Goal: Answer question/provide support

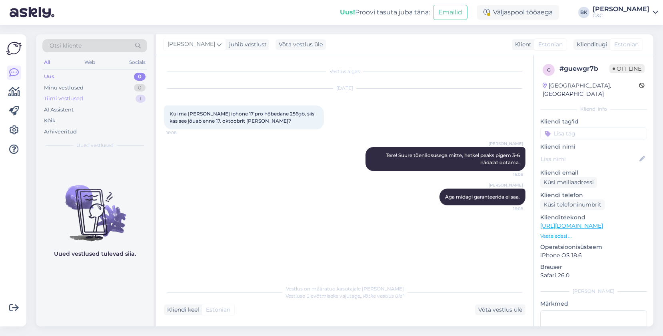
click at [115, 95] on div "Tiimi vestlused 1" at bounding box center [94, 98] width 105 height 11
click at [113, 85] on div "Minu vestlused 0" at bounding box center [94, 87] width 105 height 11
click at [112, 78] on div "Uus 20" at bounding box center [94, 76] width 105 height 11
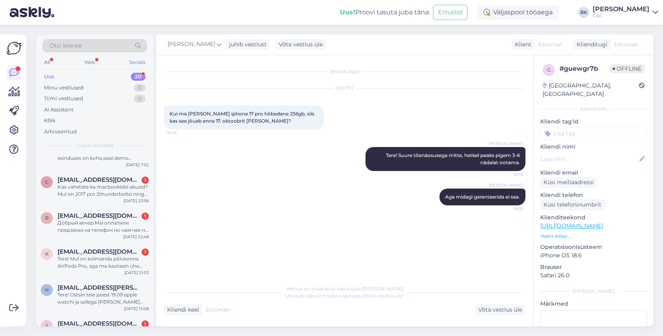
scroll to position [401, 0]
click at [122, 253] on span "[EMAIL_ADDRESS][DOMAIN_NAME]" at bounding box center [99, 251] width 83 height 7
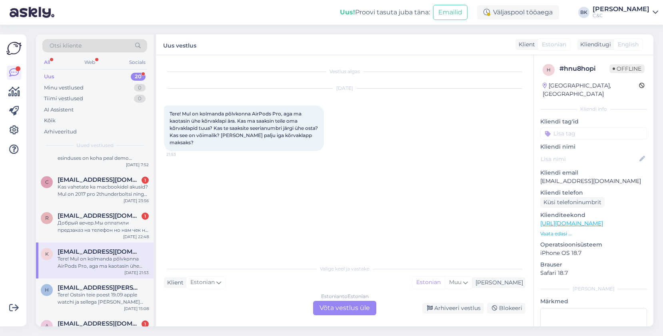
click at [331, 303] on div "Estonian to Estonian Võta vestlus üle" at bounding box center [344, 308] width 63 height 14
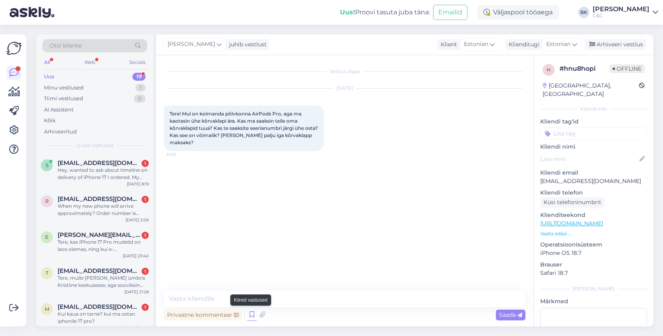
click at [250, 315] on icon at bounding box center [252, 315] width 10 height 12
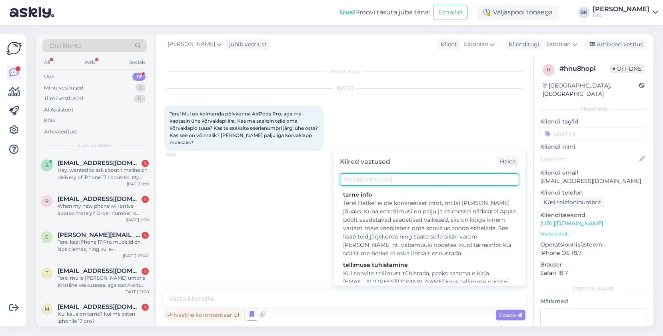
click at [385, 180] on input "text" at bounding box center [429, 180] width 179 height 12
type input "air"
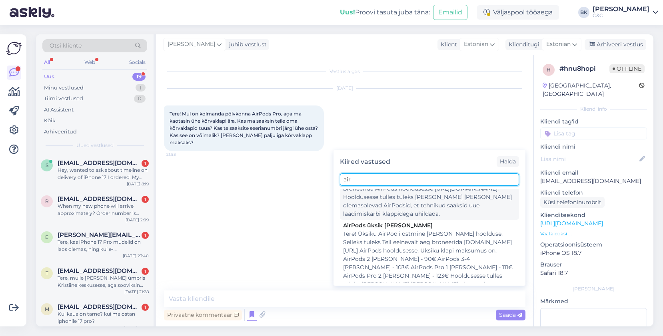
scroll to position [61, 0]
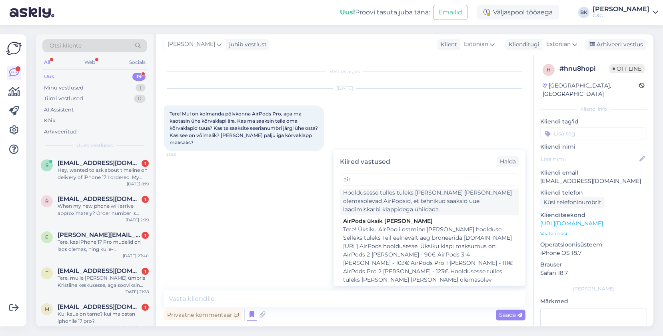
click at [394, 245] on div "Tere! Üksiku AirPod'i ostmine [PERSON_NAME] hoolduse. Selleks tuleks Teil eelne…" at bounding box center [429, 263] width 173 height 76
type textarea "Tere! Üksiku AirPod'i ostmine [PERSON_NAME] hoolduse. Selleks tuleks Teil eelne…"
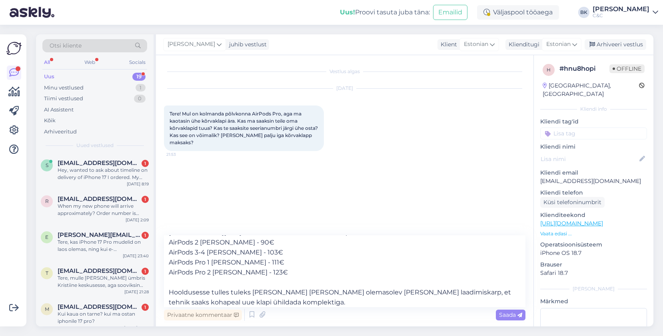
scroll to position [24, 0]
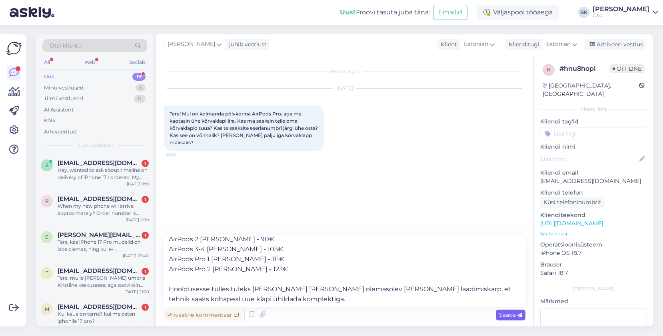
click at [519, 314] on icon at bounding box center [519, 315] width 5 height 5
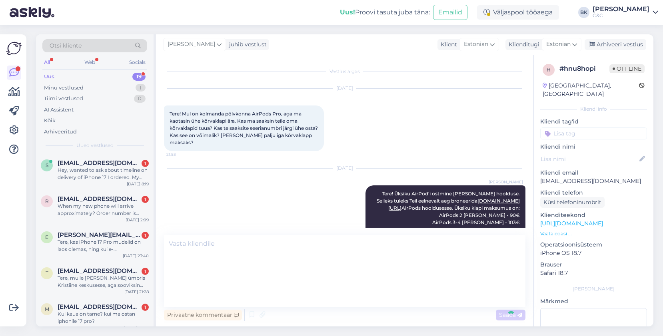
scroll to position [0, 0]
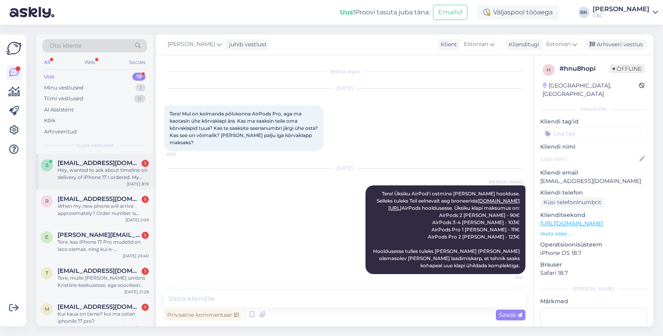
click at [125, 179] on div "Hey, wanted to ask about timeline on delivery of iPhone 17 I ordered. My name i…" at bounding box center [103, 174] width 91 height 14
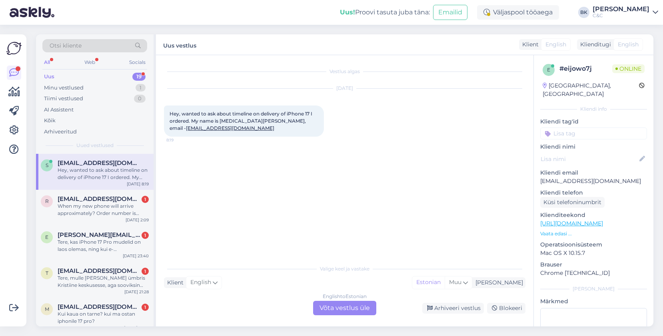
click at [341, 312] on div "English to Estonian Võta vestlus üle" at bounding box center [344, 308] width 63 height 14
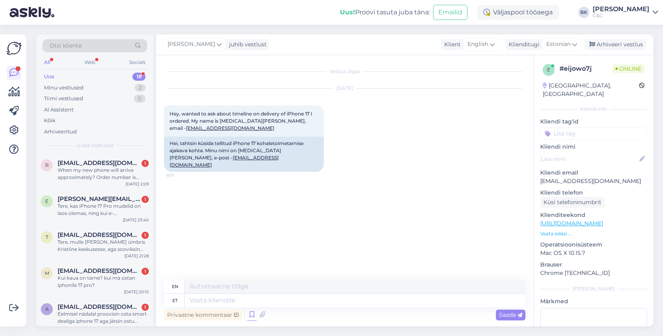
click at [249, 315] on icon at bounding box center [252, 315] width 10 height 12
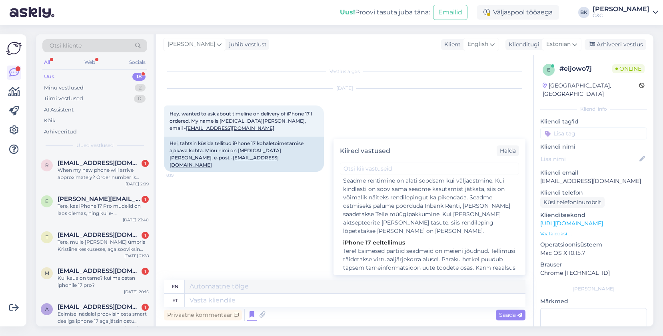
scroll to position [604, 0]
click at [450, 243] on div "Tere! Esimesed partiid seadmeid on meieni jõudnud. Tellimusi täidetakse virtuaa…" at bounding box center [429, 310] width 173 height 134
type textarea "Hello! Unfortunately, there is currently no more accurate delivery information …"
type textarea "Tere! Esimesed partiid seadmeid on meieni jõudnud. Tellimusi täidetakse virtuaa…"
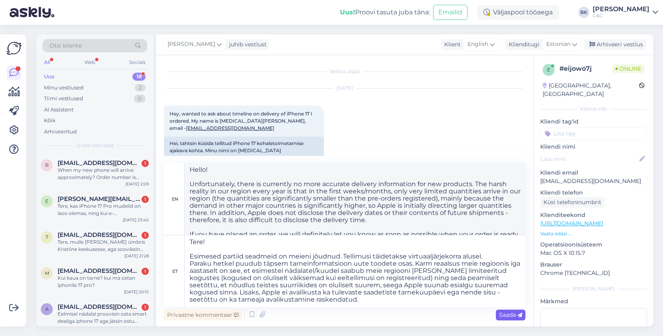
click at [504, 314] on span "Saada" at bounding box center [510, 314] width 23 height 7
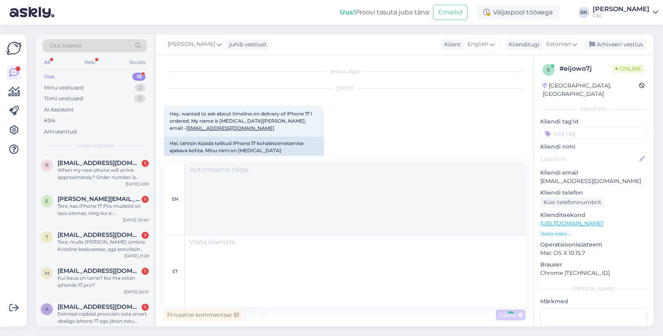
scroll to position [215, 0]
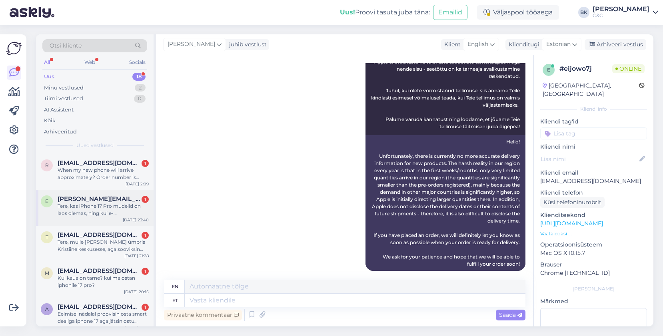
click at [111, 209] on div "Tere, kas iPhone 17 Pro mudelid on laos olemas, ning kui e-[PERSON_NAME] kaudu …" at bounding box center [103, 210] width 91 height 14
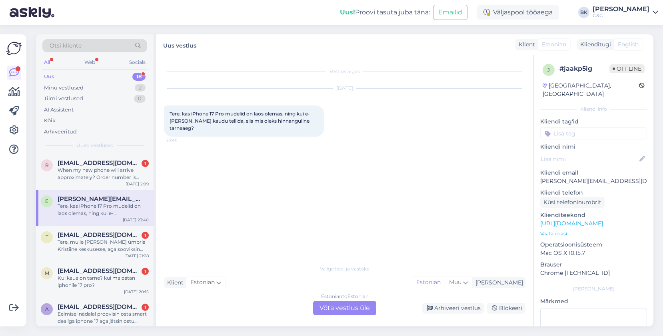
click at [341, 310] on div "Estonian to Estonian Võta vestlus üle" at bounding box center [344, 308] width 63 height 14
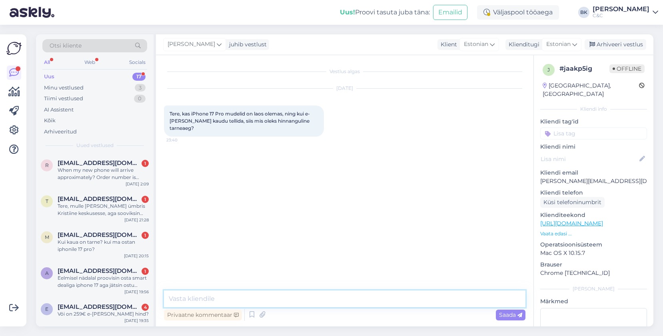
click at [324, 303] on textarea at bounding box center [344, 299] width 361 height 17
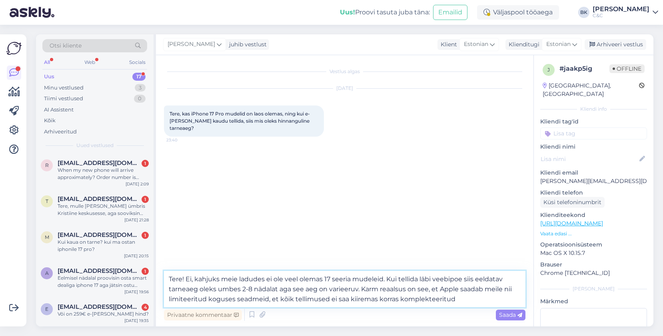
type textarea "Tere! Ei, kahjuks meie ladudes ei ole veel olemas 17 seeria mudeleid. Kui telli…"
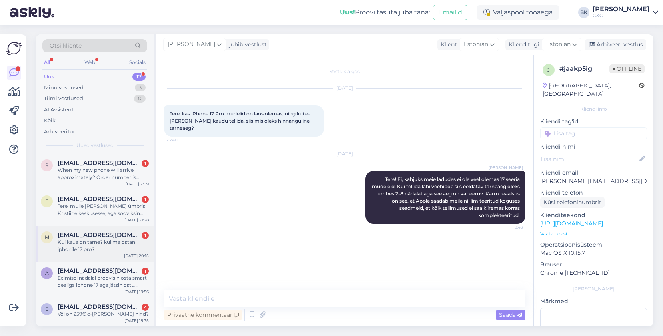
click at [125, 247] on div "Kui kaua on tarne? kui ma ostan iphonile 17 pro?" at bounding box center [103, 246] width 91 height 14
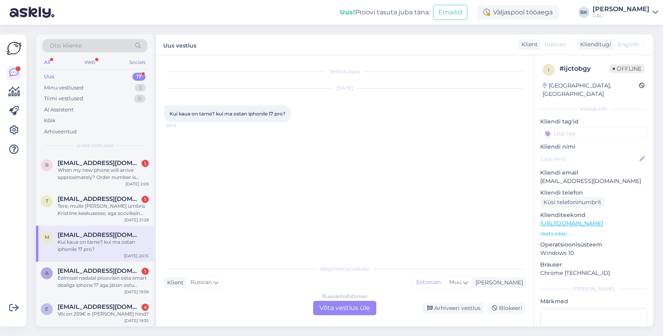
click at [357, 311] on div "Russian to Estonian Võta vestlus üle" at bounding box center [344, 308] width 63 height 14
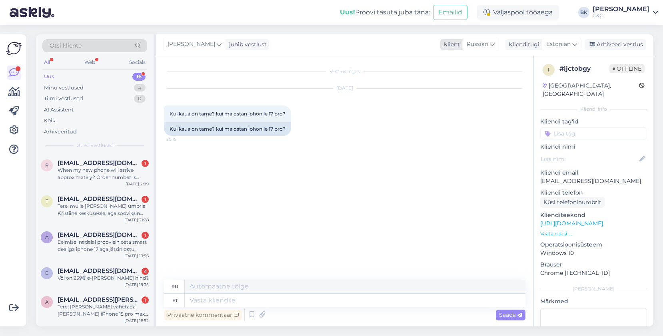
click at [485, 45] on span "Russian" at bounding box center [478, 44] width 22 height 9
type input "es"
click at [455, 96] on link "Estonian" at bounding box center [470, 92] width 88 height 13
click at [250, 318] on icon at bounding box center [252, 315] width 10 height 12
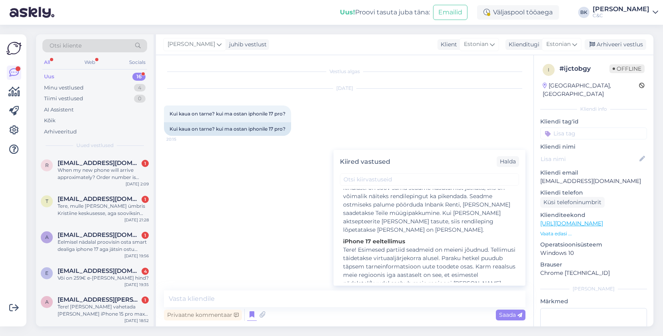
scroll to position [611, 0]
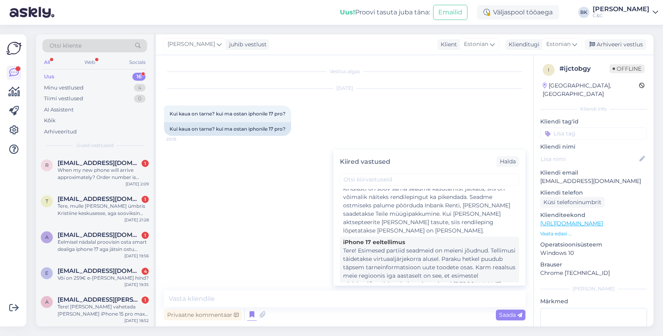
click at [432, 253] on div "Tere! Esimesed partiid seadmeid on meieni jõudnud. Tellimusi täidetakse virtuaa…" at bounding box center [429, 314] width 173 height 134
type textarea "Tere! Esimesed partiid seadmeid on meieni jõudnud. Tellimusi täidetakse virtuaa…"
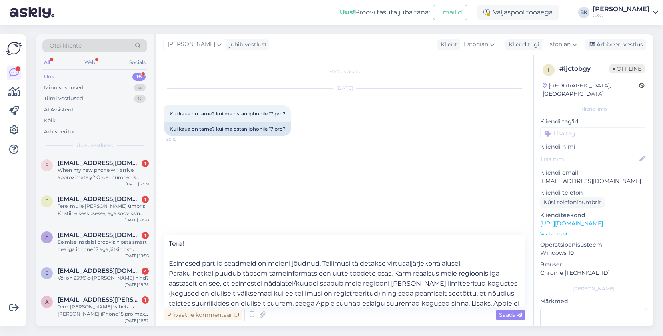
scroll to position [74, 0]
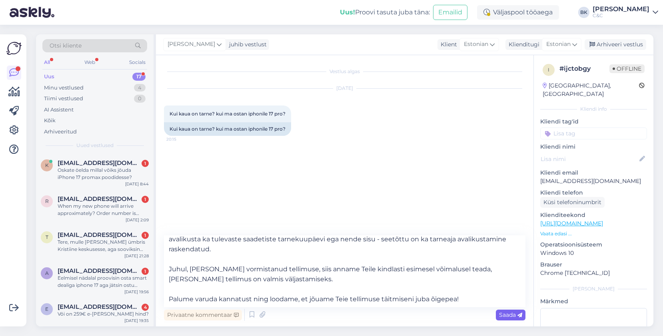
click at [504, 316] on span "Saada" at bounding box center [510, 314] width 23 height 7
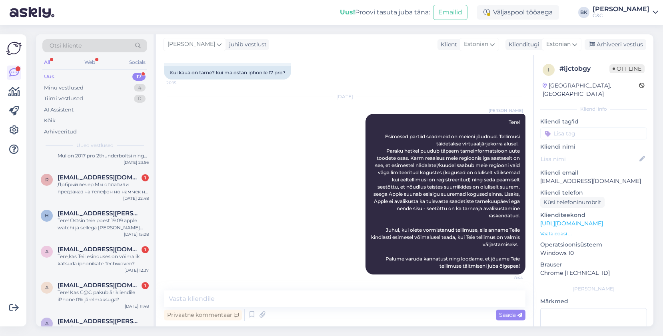
scroll to position [417, 0]
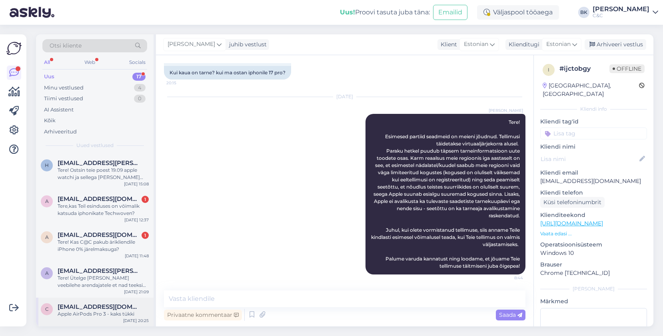
click at [90, 317] on div "Apple AirPods Pro 3 - kaks tükki" at bounding box center [103, 314] width 91 height 7
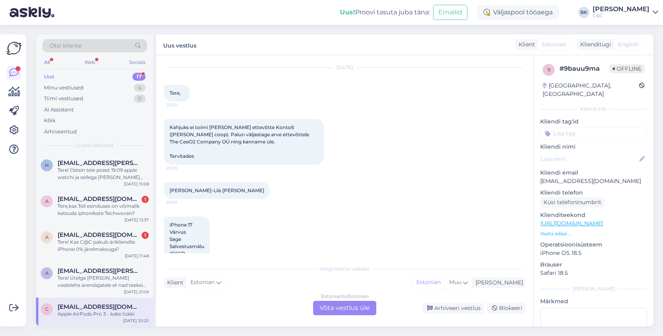
scroll to position [29, 0]
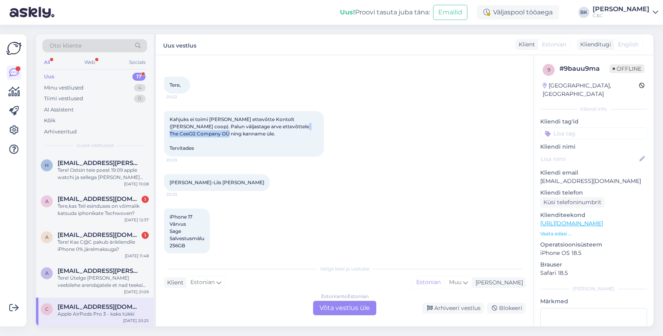
drag, startPoint x: 285, startPoint y: 126, endPoint x: 203, endPoint y: 134, distance: 82.7
click at [203, 134] on span "Kahjuks ei toimi [PERSON_NAME] ettevõtte Kontolt ([PERSON_NAME] coop). Palun vä…" at bounding box center [240, 133] width 141 height 35
copy span "The CeeO2 Company OÜ"
click at [336, 309] on div "Estonian to Estonian Võta vestlus üle" at bounding box center [344, 308] width 63 height 14
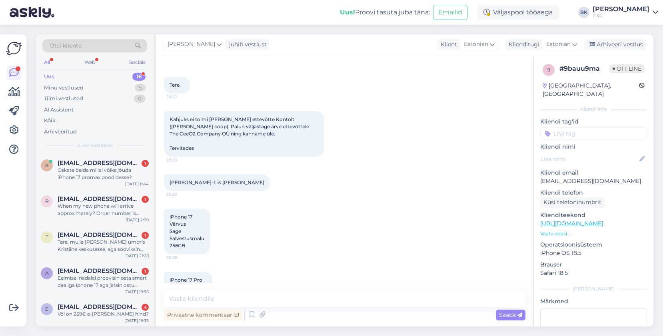
drag, startPoint x: 170, startPoint y: 217, endPoint x: 206, endPoint y: 242, distance: 44.1
click at [206, 242] on div "iPhone 17 Värvus Sage Salvestusmälu 256GB 20:25" at bounding box center [187, 232] width 46 height 46
drag, startPoint x: 186, startPoint y: 246, endPoint x: 171, endPoint y: 214, distance: 35.6
click at [171, 214] on div "iPhone 17 Värvus Sage Salvestusmälu 256GB 20:25" at bounding box center [187, 232] width 46 height 46
copy span "Phone 17 Värvus Sage Salvestusmälu 256GB"
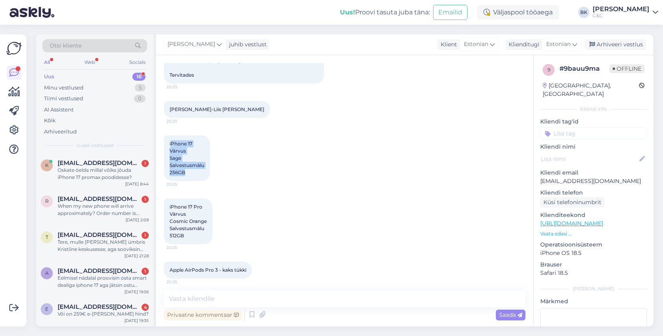
scroll to position [103, 0]
drag, startPoint x: 170, startPoint y: 220, endPoint x: 207, endPoint y: 220, distance: 37.6
click at [208, 220] on div "iPhone 17 Pro Värvus Cosmic Orange Salvestusmälu 512GB 20:25" at bounding box center [188, 220] width 48 height 46
copy span "Cosmic Orange"
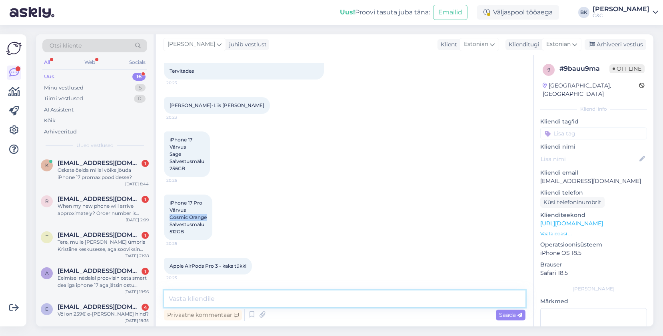
click at [285, 296] on textarea at bounding box center [344, 299] width 361 height 17
type textarea "Tere, edastasime Teie soovi edasi ärikliendi halduritele."
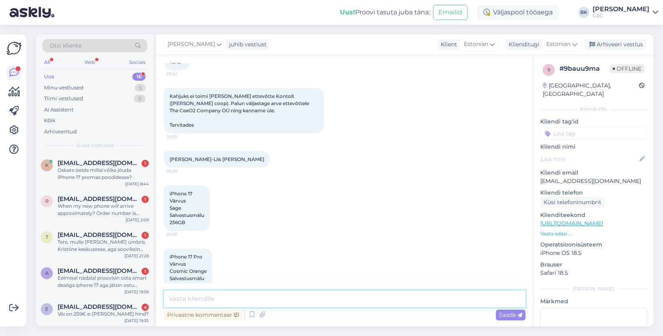
scroll to position [42, 0]
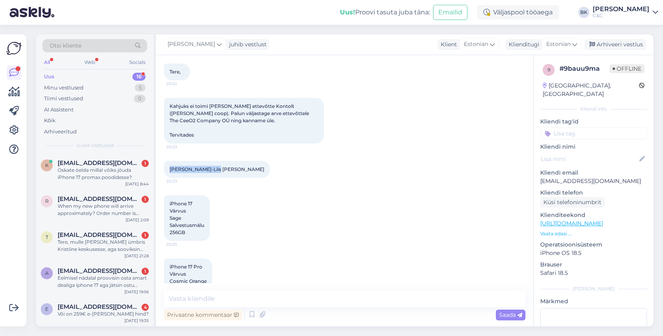
drag, startPoint x: 169, startPoint y: 170, endPoint x: 213, endPoint y: 168, distance: 44.8
click at [213, 168] on div "[PERSON_NAME] [PERSON_NAME] 20:23" at bounding box center [217, 169] width 106 height 17
copy span "[PERSON_NAME]-Liis [PERSON_NAME]"
click at [572, 177] on p "[EMAIL_ADDRESS][DOMAIN_NAME]" at bounding box center [593, 181] width 107 height 8
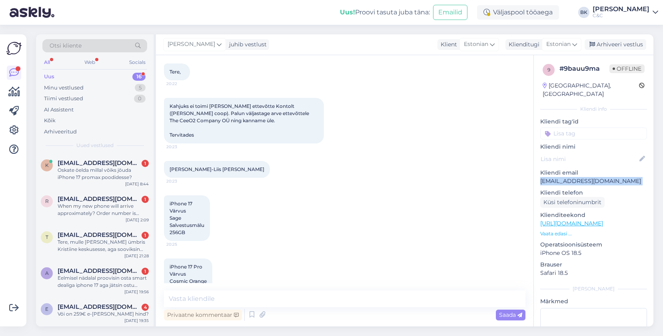
click at [572, 177] on p "[EMAIL_ADDRESS][DOMAIN_NAME]" at bounding box center [593, 181] width 107 height 8
copy p "[EMAIL_ADDRESS][DOMAIN_NAME]"
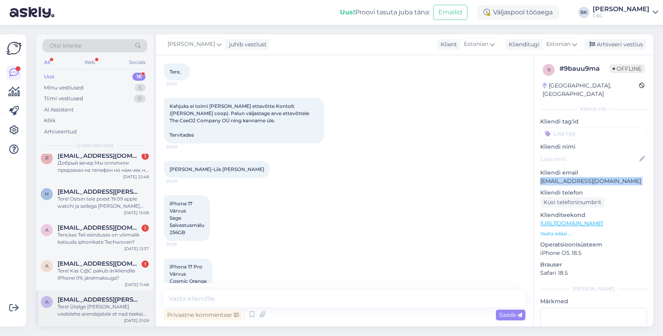
click at [122, 304] on div "Tere! Ütelge [PERSON_NAME] veebilehe arendajatele et nad teeksid nende slider n…" at bounding box center [103, 310] width 91 height 14
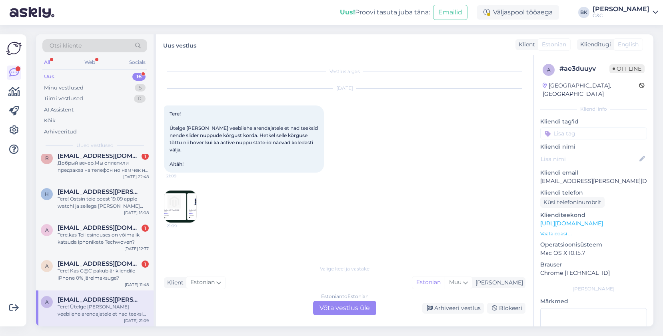
click at [181, 209] on img at bounding box center [180, 207] width 32 height 32
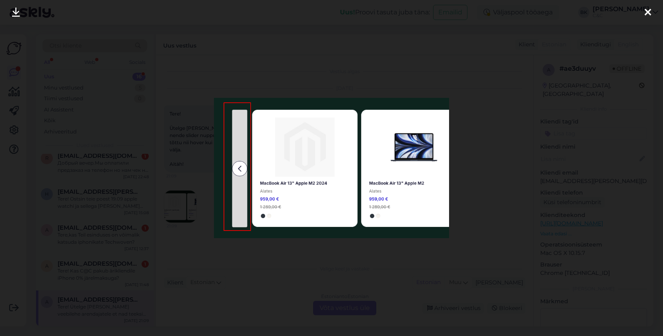
scroll to position [381, 0]
click at [235, 264] on div at bounding box center [331, 168] width 663 height 336
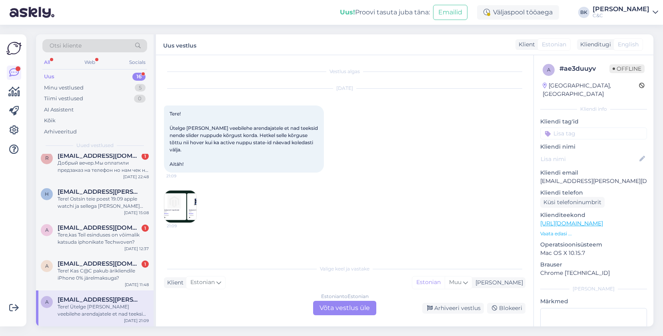
scroll to position [389, 0]
click at [327, 309] on div "Estonian to Estonian Võta vestlus üle" at bounding box center [344, 308] width 63 height 14
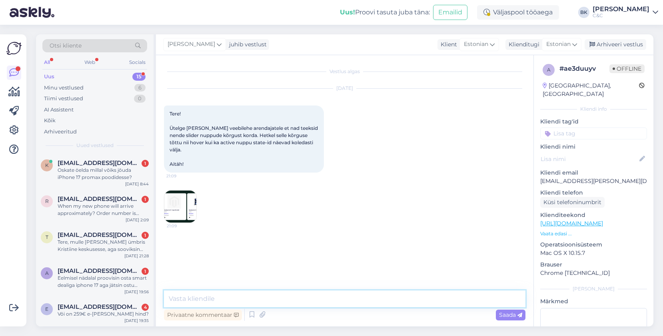
click at [318, 303] on textarea at bounding box center [344, 299] width 361 height 17
type textarea "Tere, anname info edasi!"
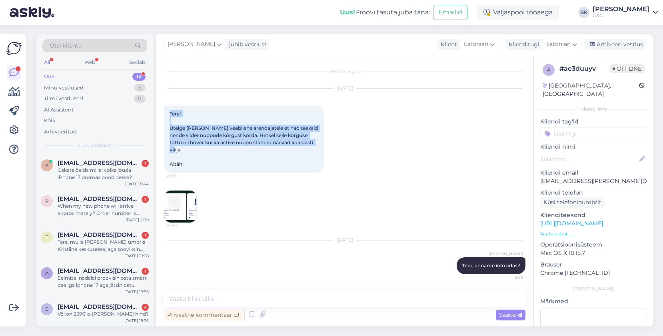
drag, startPoint x: 170, startPoint y: 114, endPoint x: 242, endPoint y: 148, distance: 80.1
click at [242, 148] on div "Tere! Ütelge [PERSON_NAME] veebilehe arendajatele et nad teeksid nende slider n…" at bounding box center [244, 139] width 160 height 67
copy span "Tere! Ütelge [PERSON_NAME] veebilehe arendajatele et nad teeksid nende slider n…"
click at [180, 205] on img at bounding box center [180, 207] width 32 height 32
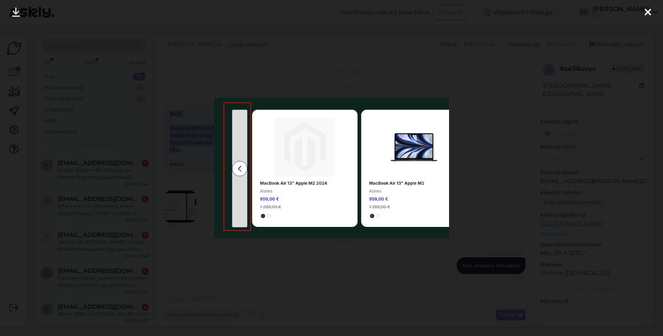
click at [217, 284] on div at bounding box center [331, 168] width 663 height 336
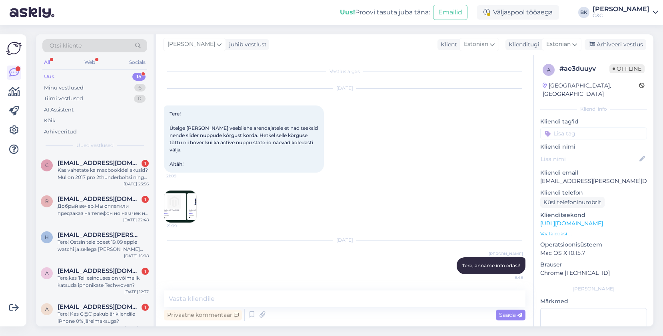
scroll to position [353, 0]
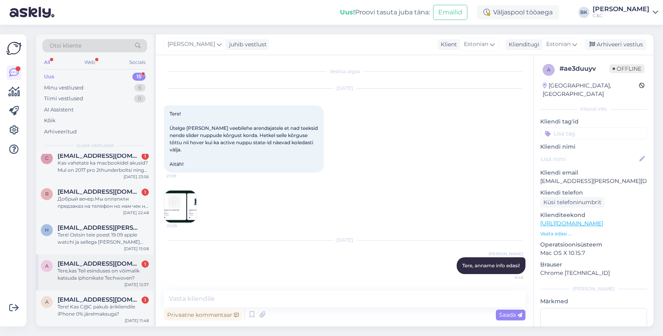
click at [135, 277] on div "Tere,kas Teil esinduses on võimalik katsuda iphonikate Techwoven?" at bounding box center [103, 274] width 91 height 14
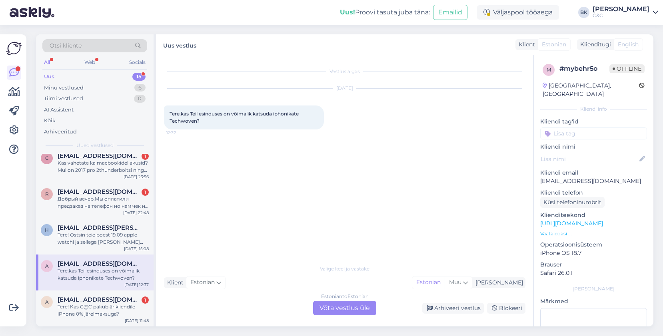
click at [357, 308] on div "Estonian to Estonian Võta vestlus üle" at bounding box center [344, 308] width 63 height 14
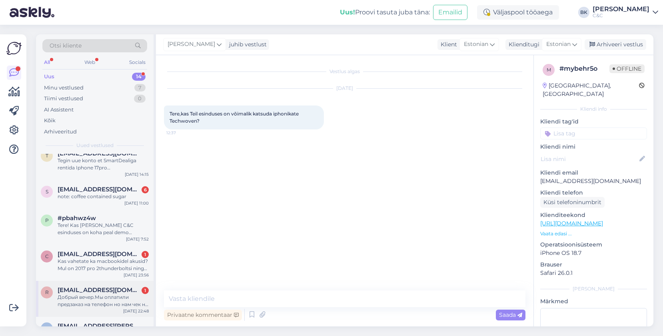
scroll to position [253, 0]
click at [119, 238] on div "p #pbahwz4w Tere! Kas [PERSON_NAME] C&C esinduses on koha peal demo mudelina vä…" at bounding box center [95, 228] width 118 height 36
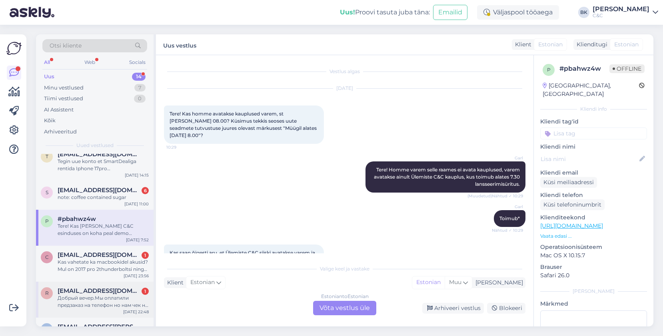
scroll to position [234, 0]
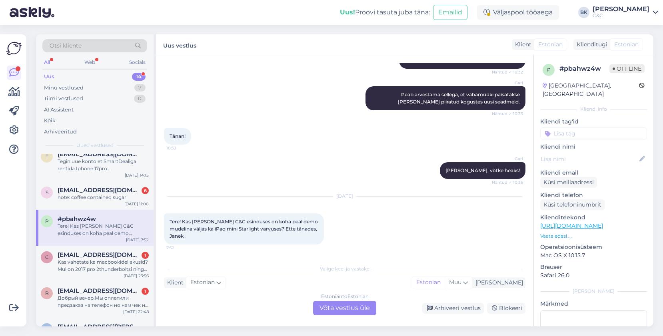
click at [334, 312] on div "Estonian to Estonian Võta vestlus üle" at bounding box center [344, 308] width 63 height 14
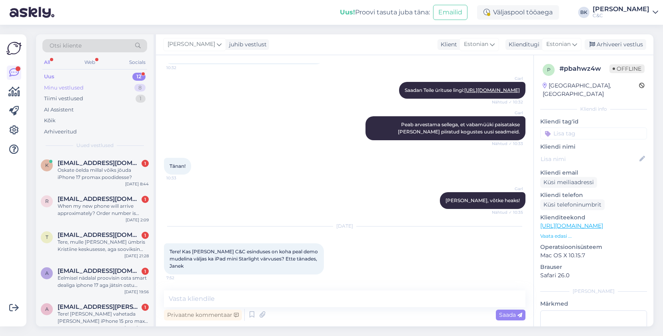
click at [107, 86] on div "Minu vestlused 8" at bounding box center [94, 87] width 105 height 11
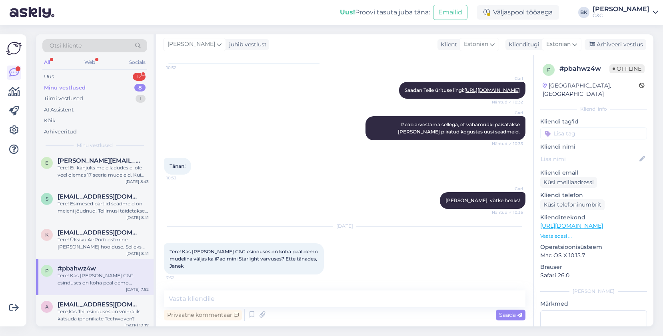
scroll to position [108, 0]
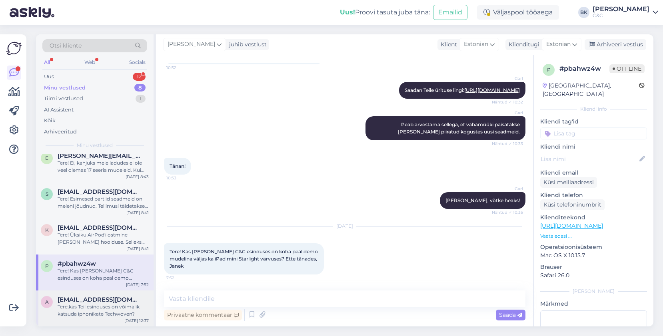
click at [105, 300] on span "[EMAIL_ADDRESS][DOMAIN_NAME]" at bounding box center [99, 299] width 83 height 7
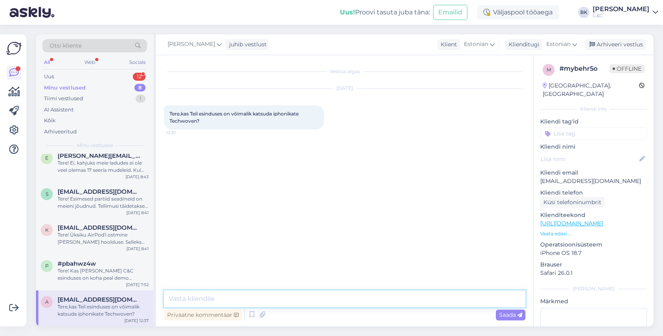
click at [207, 296] on textarea at bounding box center [344, 299] width 361 height 17
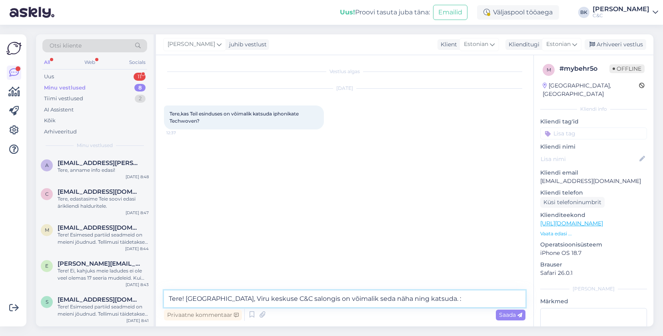
type textarea "Tere! [GEOGRAPHIC_DATA], Viru keskuse C&C salongis on võimalik seda näha ning k…"
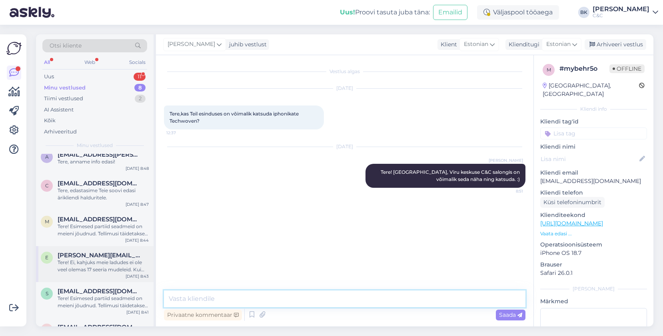
scroll to position [108, 0]
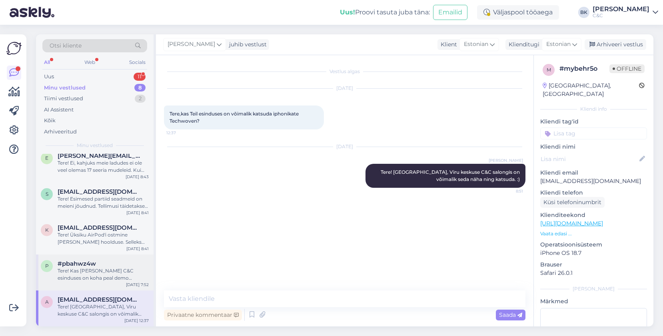
click at [104, 277] on div "Tere! Kas [PERSON_NAME] C&C esinduses on koha peal demo mudelina väljas ka iPad…" at bounding box center [103, 274] width 91 height 14
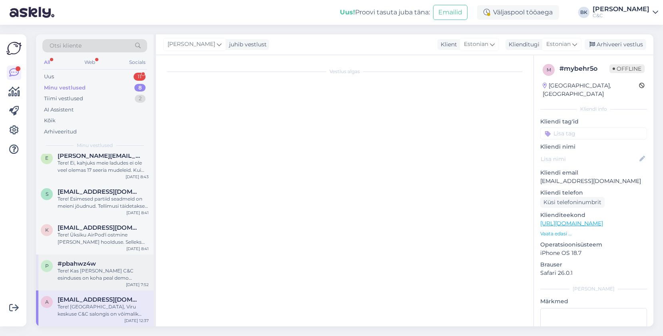
scroll to position [204, 0]
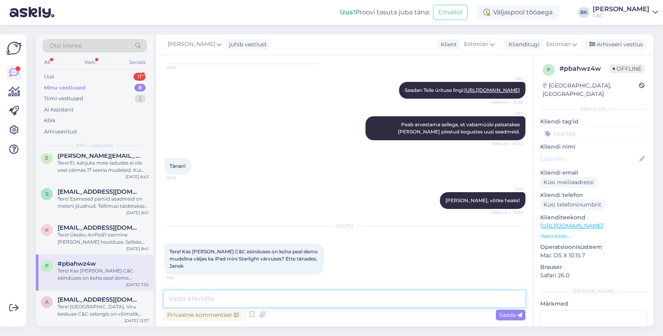
click at [213, 296] on textarea at bounding box center [344, 299] width 361 height 17
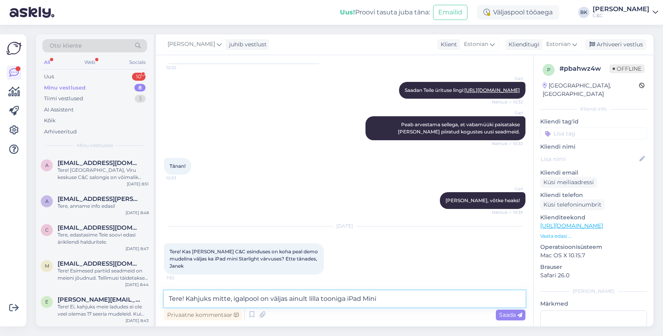
type textarea "Tere! Kahjuks mitte, igalpool on väljas ainult lilla tooniga iPad Mini."
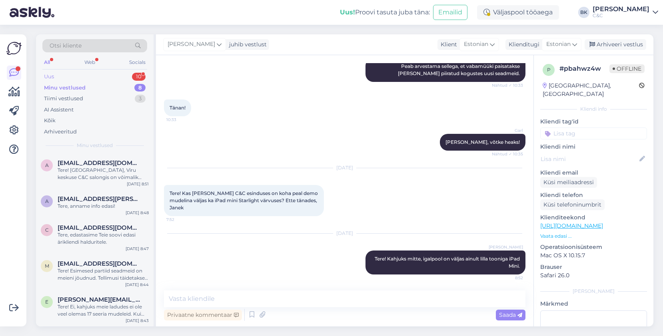
click at [110, 76] on div "Uus 10" at bounding box center [94, 76] width 105 height 11
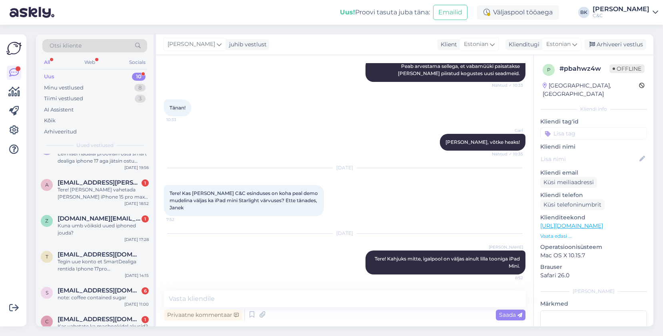
scroll to position [0, 0]
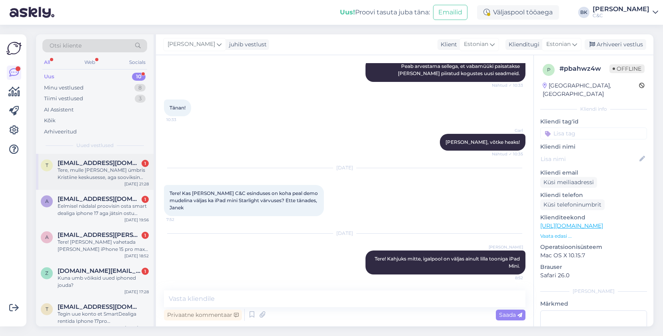
click at [112, 172] on div "Tere, mulle [PERSON_NAME] ümbris Kristiine keskusesse, aga sooviksin ümbris mus…" at bounding box center [103, 174] width 91 height 14
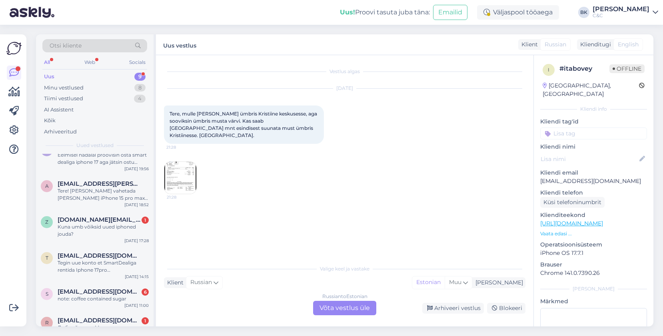
scroll to position [52, 0]
click at [110, 235] on div "Kuna umb võiksid uued iphoned jouda?" at bounding box center [103, 230] width 91 height 14
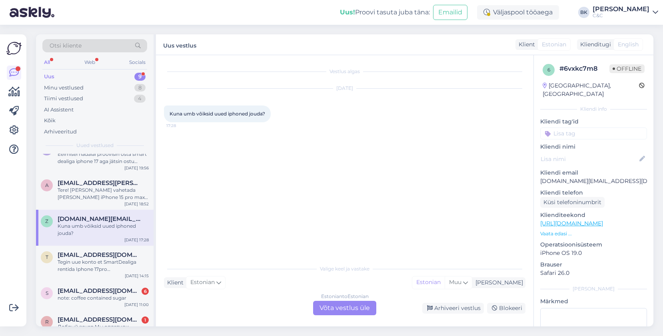
click at [336, 311] on div "Estonian to Estonian Võta vestlus üle" at bounding box center [344, 308] width 63 height 14
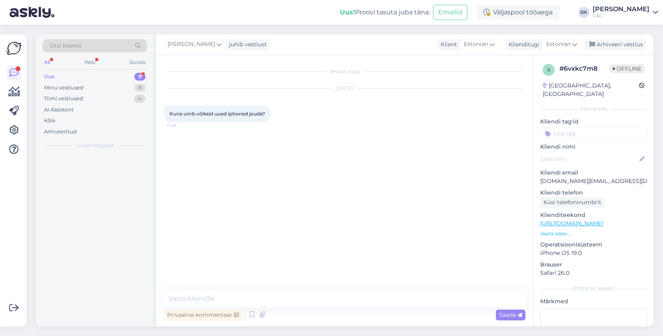
scroll to position [0, 0]
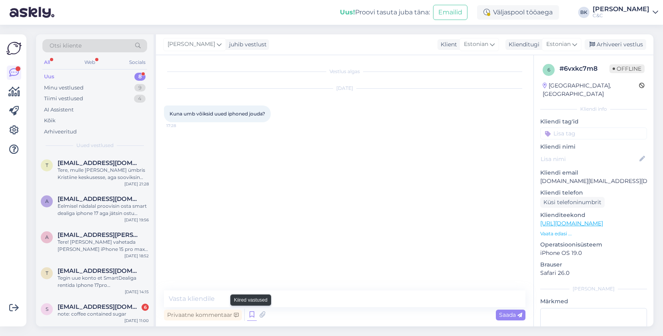
click at [253, 312] on icon at bounding box center [252, 315] width 10 height 12
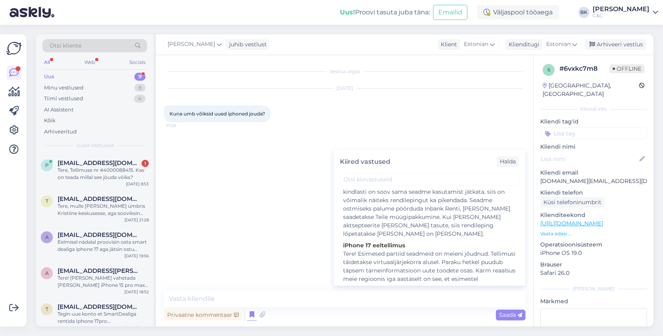
scroll to position [608, 0]
click at [437, 252] on div "Tere! Esimesed partiid seadmeid on meieni jõudnud. Tellimusi täidetakse virtuaa…" at bounding box center [429, 316] width 173 height 134
type textarea "Tere! Esimesed partiid seadmeid on meieni jõudnud. Tellimusi täidetakse virtuaa…"
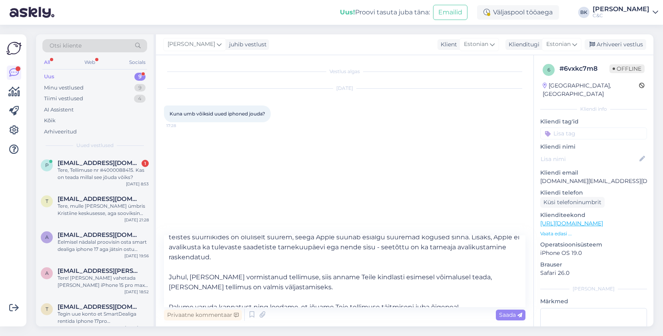
scroll to position [74, 0]
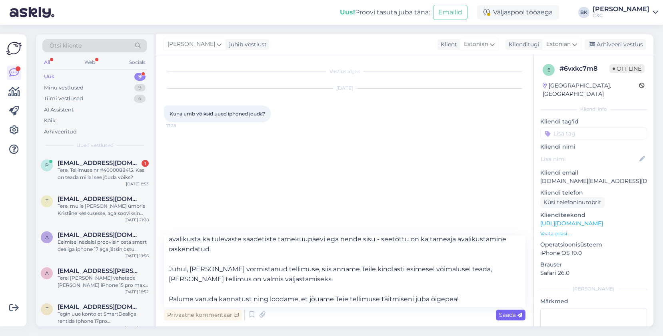
click at [512, 318] on div "Saada" at bounding box center [511, 315] width 30 height 11
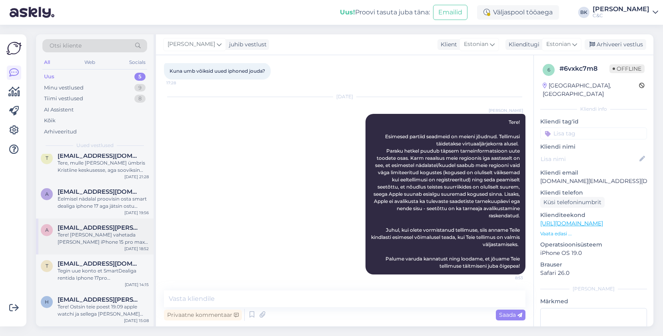
scroll to position [6, 0]
click at [104, 96] on div "Tiimi vestlused 8" at bounding box center [94, 98] width 105 height 11
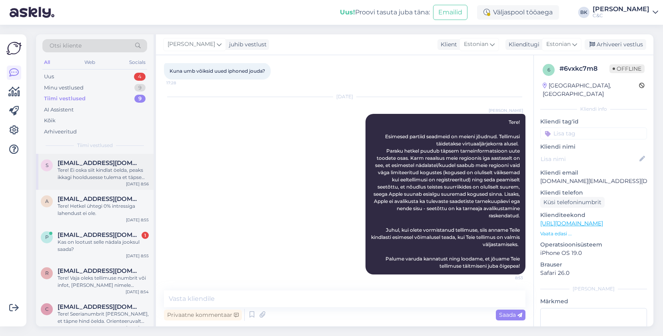
click at [103, 160] on span "[EMAIL_ADDRESS][DOMAIN_NAME]" at bounding box center [99, 163] width 83 height 7
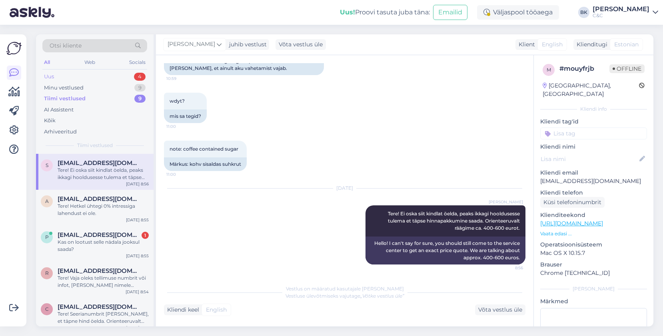
click at [105, 72] on div "Uus 4" at bounding box center [94, 76] width 105 height 11
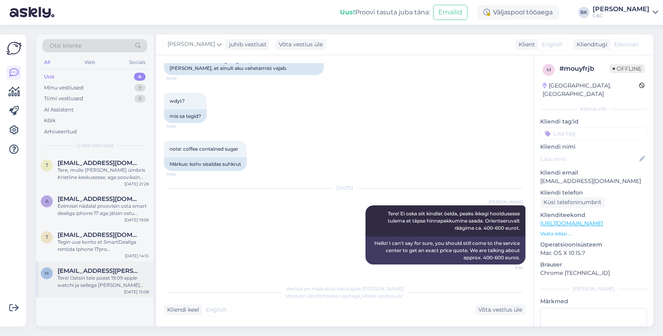
click at [92, 278] on div "Tere! Ostsin teie poest 19.09 apple watchi ja sellega [PERSON_NAME] uue [PERSON…" at bounding box center [103, 282] width 91 height 14
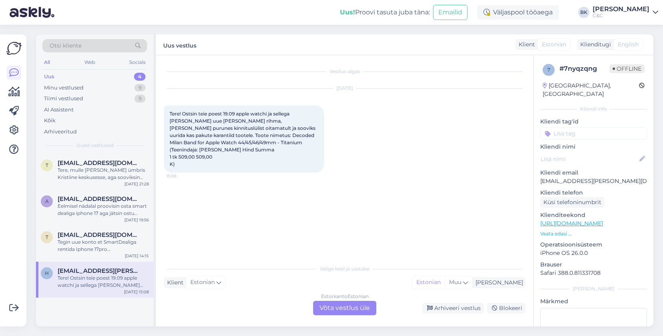
click at [335, 310] on div "Estonian to Estonian Võta vestlus üle" at bounding box center [344, 308] width 63 height 14
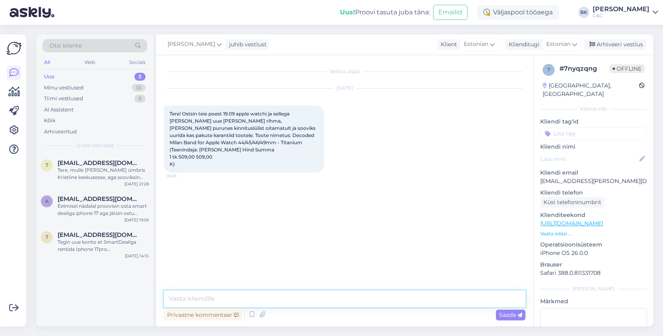
click at [319, 303] on textarea at bounding box center [344, 299] width 361 height 17
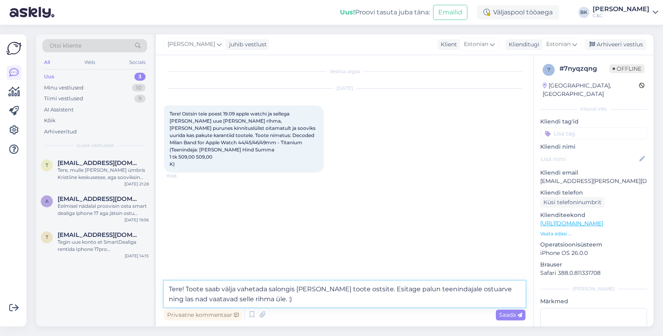
type textarea "Tere! Toote saab välja vahetada salongis [PERSON_NAME] toote ostsite. Esitage p…"
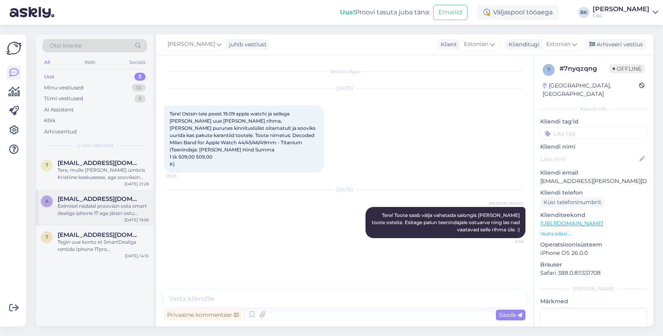
click at [128, 202] on div "[EMAIL_ADDRESS][DOMAIN_NAME]" at bounding box center [103, 198] width 91 height 7
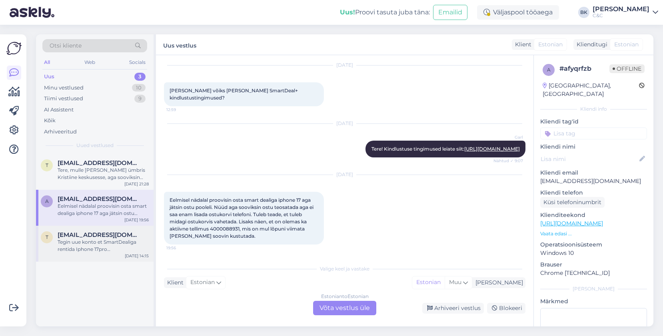
click at [118, 236] on div "[EMAIL_ADDRESS][DOMAIN_NAME]" at bounding box center [103, 234] width 91 height 7
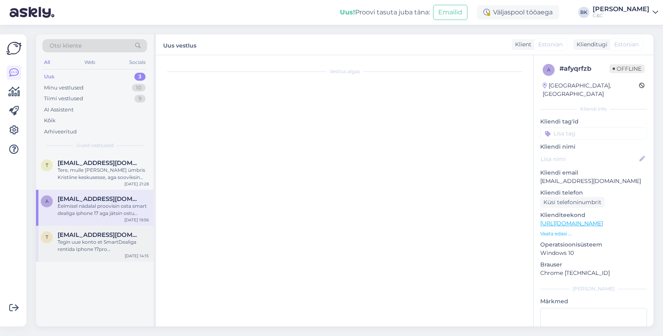
scroll to position [0, 0]
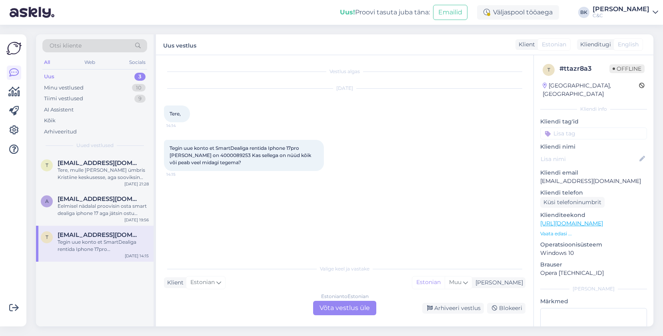
click at [322, 306] on div "Estonian to Estonian Võta vestlus üle" at bounding box center [344, 308] width 63 height 14
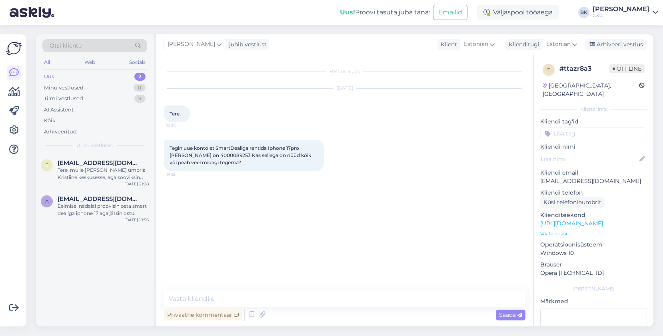
click at [217, 154] on span "Tegin uue konto et SmartDealiga rentida Iphone 17pro [PERSON_NAME] on 400008925…" at bounding box center [241, 155] width 143 height 20
copy span "4000089253"
click at [104, 196] on span "[EMAIL_ADDRESS][DOMAIN_NAME]" at bounding box center [99, 198] width 83 height 7
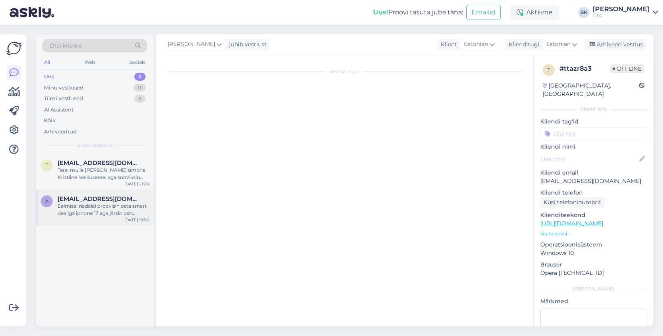
scroll to position [30, 0]
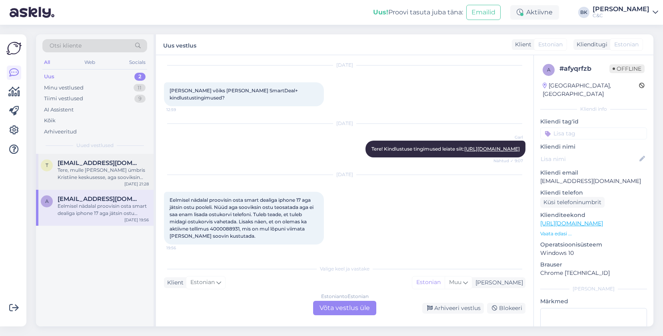
click at [96, 174] on div "Tere, mulle [PERSON_NAME] ümbris Kristiine keskusesse, aga sooviksin ümbris mus…" at bounding box center [103, 174] width 91 height 14
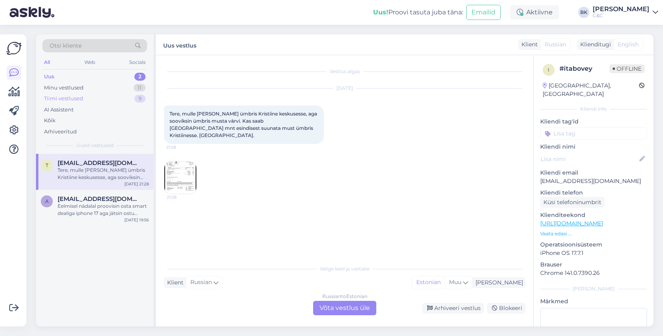
click at [104, 96] on div "Tiimi vestlused 9" at bounding box center [94, 98] width 105 height 11
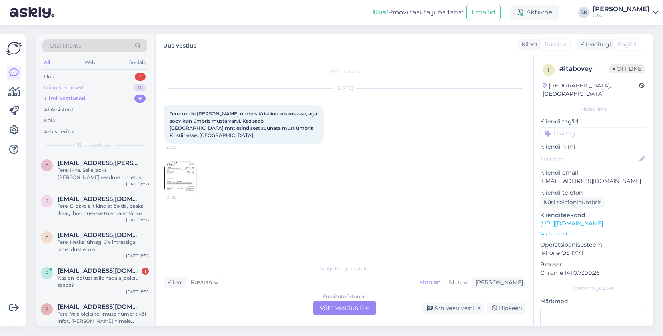
click at [100, 89] on div "Minu vestlused 11" at bounding box center [94, 87] width 105 height 11
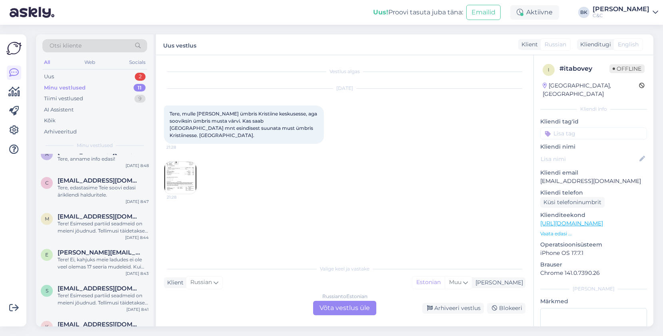
scroll to position [216, 0]
